Goal: Task Accomplishment & Management: Manage account settings

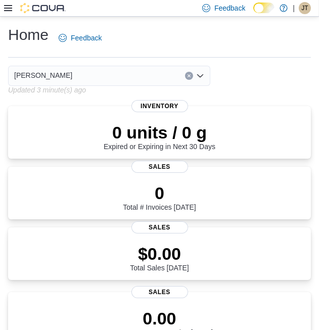
click at [307, 7] on span "JT" at bounding box center [305, 8] width 7 height 12
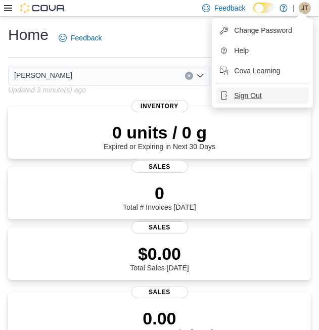
click at [286, 96] on button "Sign Out" at bounding box center [262, 96] width 93 height 16
